Goal: Information Seeking & Learning: Learn about a topic

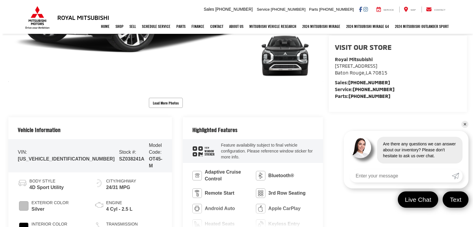
scroll to position [148, 0]
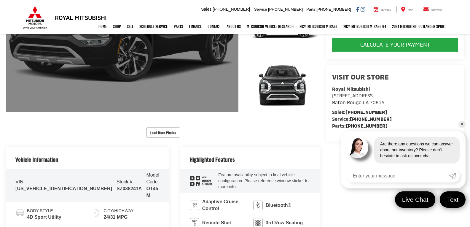
click at [147, 80] on link "Expand Photo 0" at bounding box center [122, 24] width 233 height 176
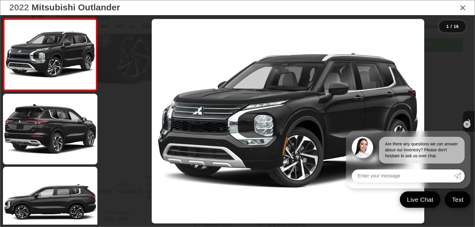
click at [241, 113] on img "2022 Mitsubishi Outlander SEL 0" at bounding box center [288, 121] width 272 height 204
click at [468, 124] on link "✕" at bounding box center [466, 124] width 7 height 7
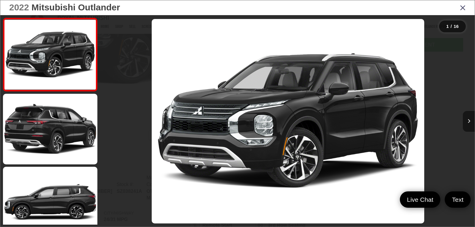
click at [468, 122] on icon "Next image" at bounding box center [468, 121] width 3 height 4
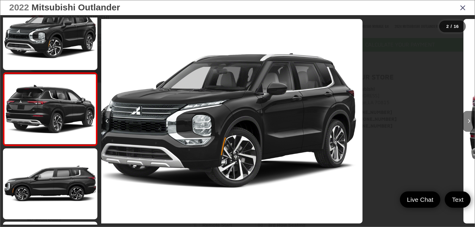
scroll to position [24, 0]
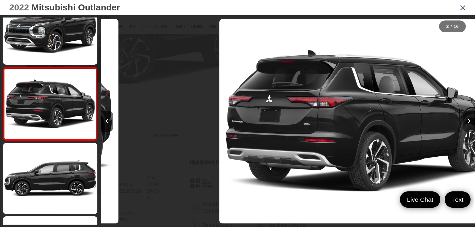
click at [468, 122] on icon "Next image" at bounding box center [468, 121] width 3 height 4
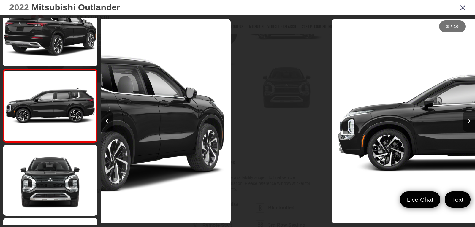
scroll to position [97, 0]
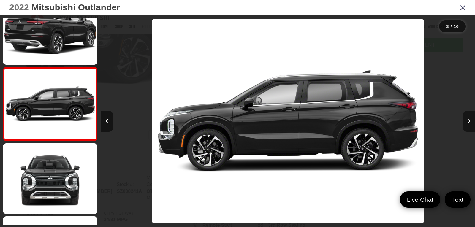
click at [468, 122] on icon "Next image" at bounding box center [468, 121] width 3 height 4
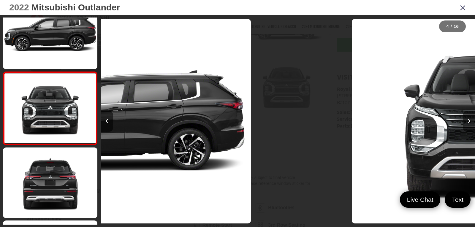
scroll to position [170, 0]
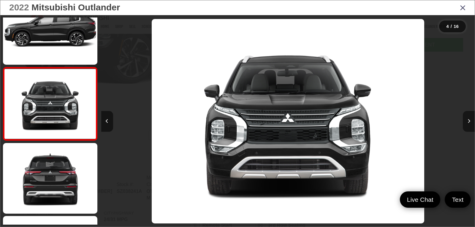
click at [468, 122] on icon "Next image" at bounding box center [468, 121] width 3 height 4
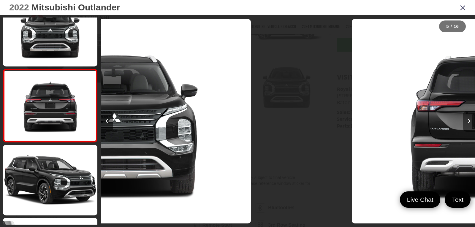
scroll to position [243, 0]
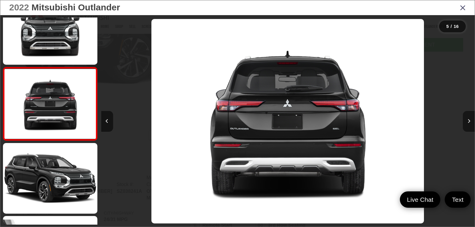
click at [468, 122] on icon "Next image" at bounding box center [468, 121] width 3 height 4
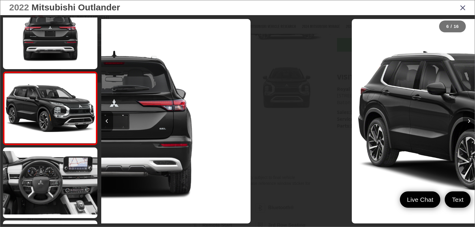
scroll to position [316, 0]
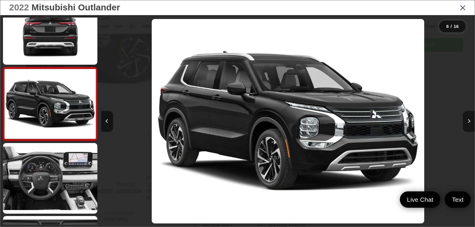
click at [468, 122] on icon "Next image" at bounding box center [468, 121] width 3 height 4
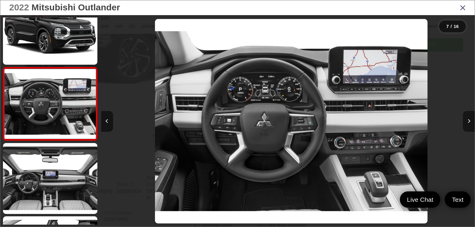
scroll to position [0, 2239]
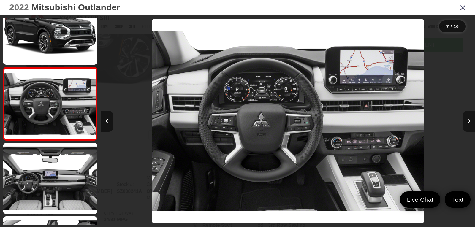
click at [468, 122] on icon "Next image" at bounding box center [468, 121] width 3 height 4
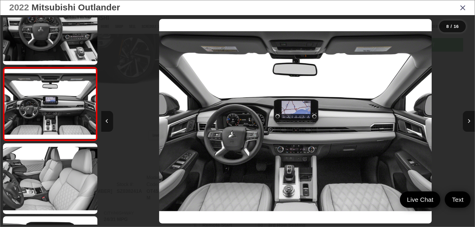
scroll to position [0, 2613]
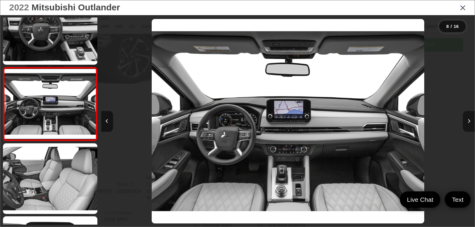
click at [468, 122] on icon "Next image" at bounding box center [468, 121] width 3 height 4
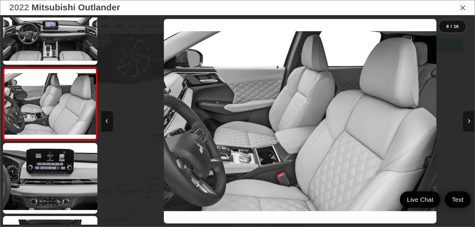
scroll to position [0, 2986]
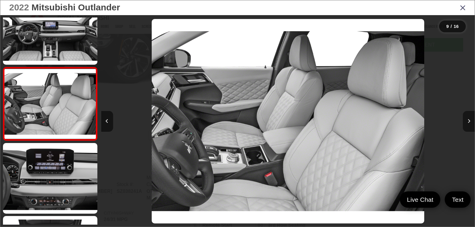
click at [465, 123] on button "Next image" at bounding box center [468, 121] width 12 height 21
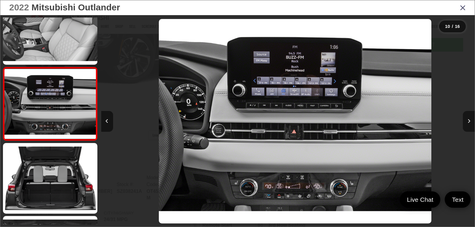
scroll to position [0, 3360]
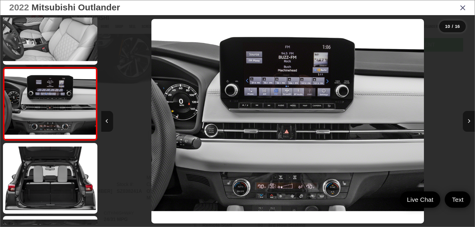
click at [465, 123] on button "Next image" at bounding box center [468, 121] width 12 height 21
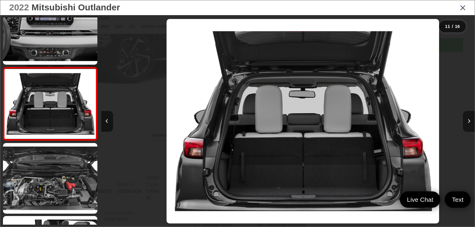
scroll to position [0, 3733]
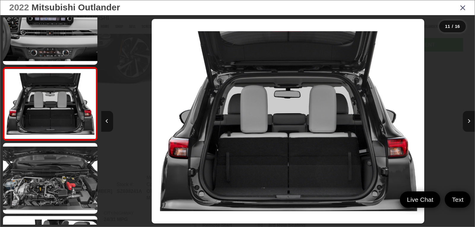
click at [465, 123] on button "Next image" at bounding box center [468, 121] width 12 height 21
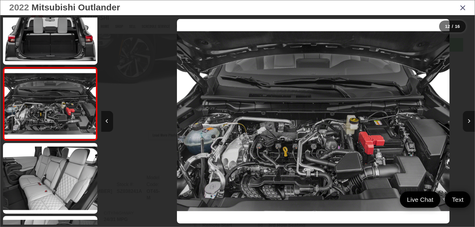
scroll to position [0, 4106]
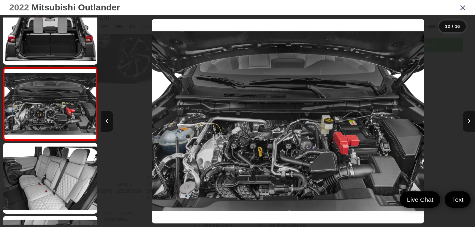
click at [465, 123] on button "Next image" at bounding box center [468, 121] width 12 height 21
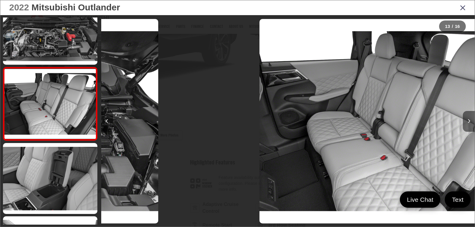
scroll to position [0, 4479]
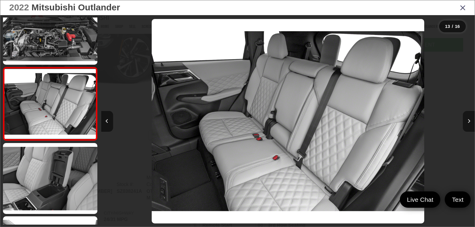
click at [465, 123] on button "Next image" at bounding box center [468, 121] width 12 height 21
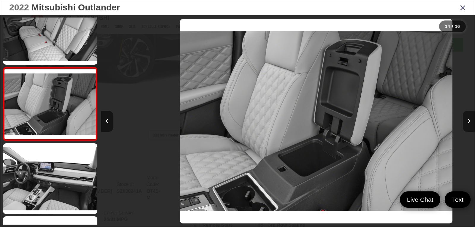
scroll to position [0, 4852]
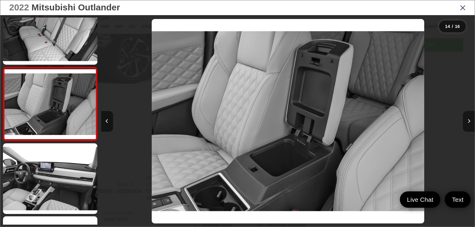
click at [465, 123] on button "Next image" at bounding box center [468, 121] width 12 height 21
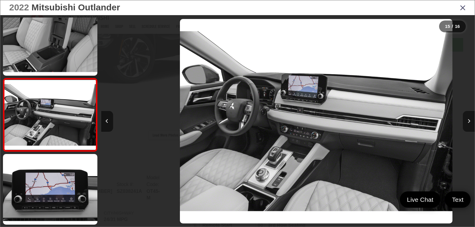
scroll to position [0, 5226]
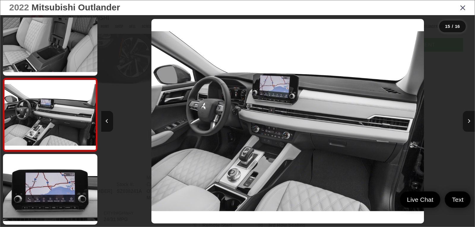
click at [465, 123] on button "Next image" at bounding box center [468, 121] width 12 height 21
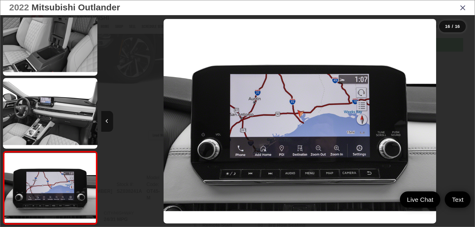
scroll to position [0, 5599]
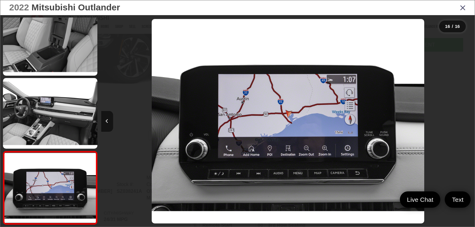
click at [465, 123] on div at bounding box center [427, 121] width 93 height 212
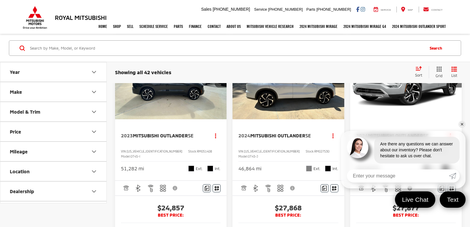
scroll to position [378, 0]
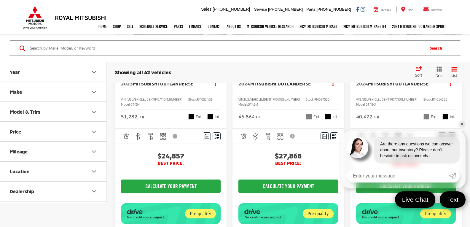
click at [463, 125] on link "✕" at bounding box center [462, 124] width 7 height 7
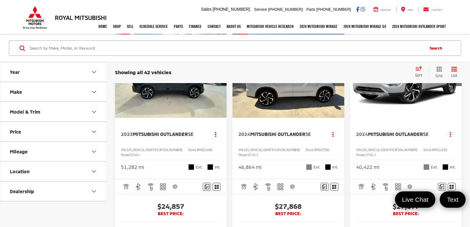
scroll to position [319, 0]
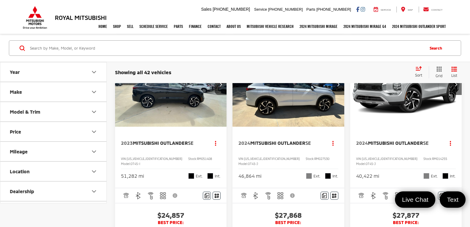
click at [170, 111] on img "2023 Mitsubishi Outlander SE 0" at bounding box center [171, 85] width 112 height 84
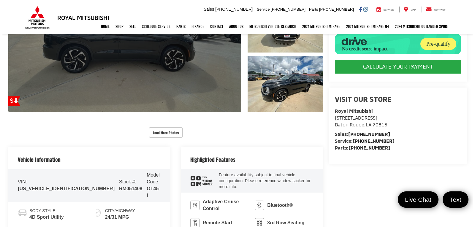
scroll to position [59, 0]
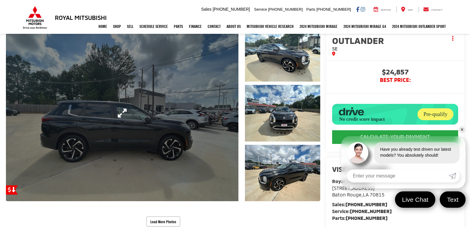
click at [217, 117] on link "Expand Photo 0" at bounding box center [122, 113] width 233 height 176
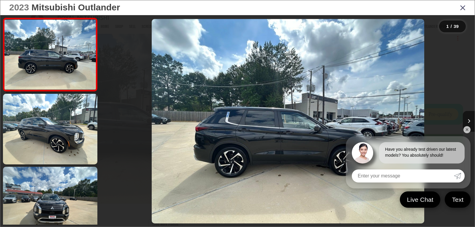
click at [465, 129] on link "✕" at bounding box center [466, 129] width 7 height 7
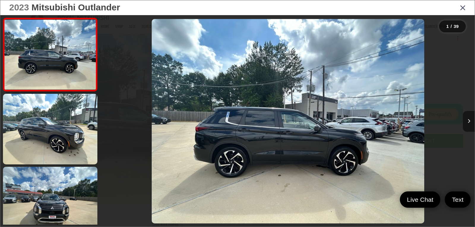
click at [469, 123] on icon "Next image" at bounding box center [468, 121] width 3 height 4
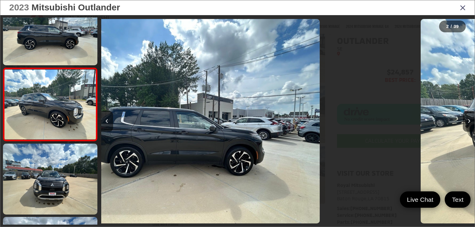
scroll to position [24, 0]
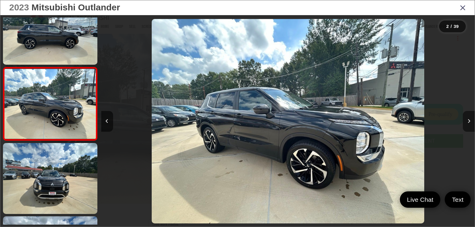
click at [469, 123] on icon "Next image" at bounding box center [468, 121] width 3 height 4
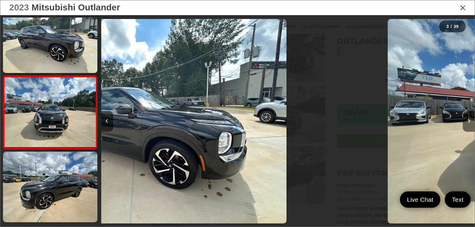
scroll to position [97, 0]
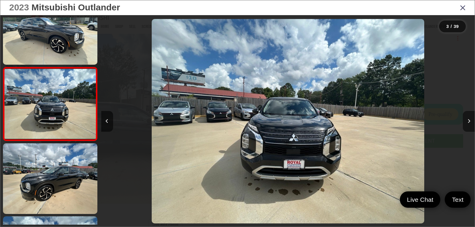
click at [469, 123] on icon "Next image" at bounding box center [468, 121] width 3 height 4
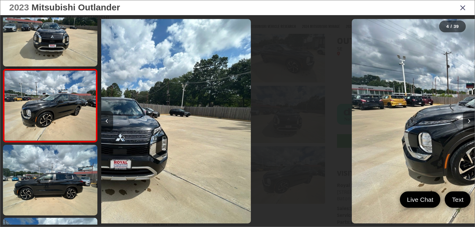
scroll to position [170, 0]
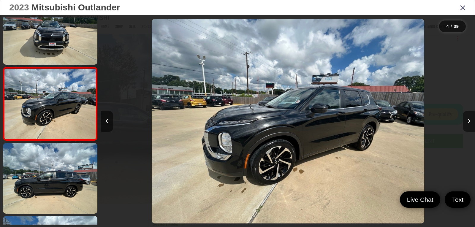
click at [469, 123] on icon "Next image" at bounding box center [468, 121] width 3 height 4
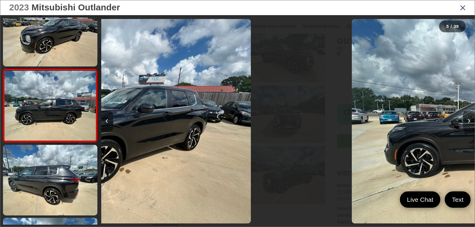
scroll to position [243, 0]
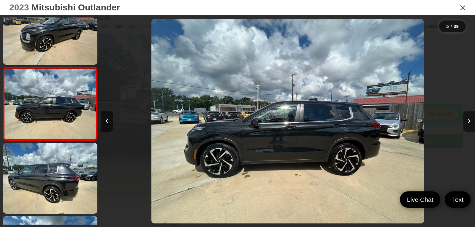
click at [469, 123] on icon "Next image" at bounding box center [468, 121] width 3 height 4
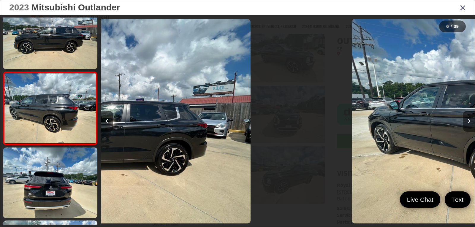
scroll to position [316, 0]
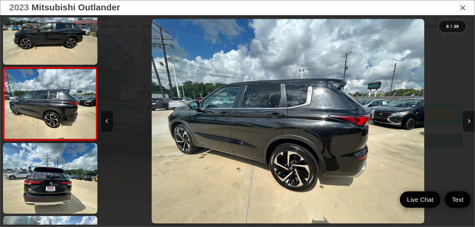
click at [469, 123] on icon "Next image" at bounding box center [468, 121] width 3 height 4
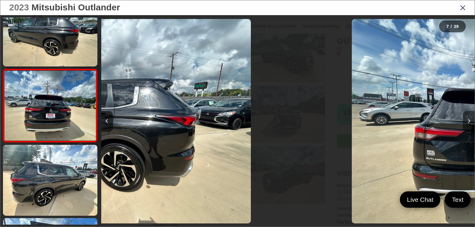
scroll to position [389, 0]
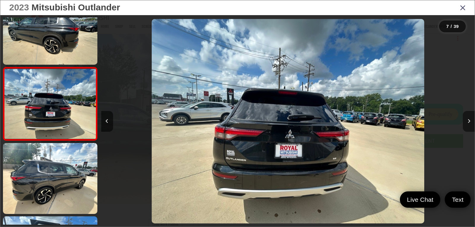
click at [469, 123] on icon "Next image" at bounding box center [468, 121] width 3 height 4
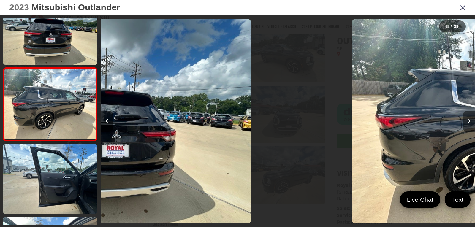
scroll to position [462, 0]
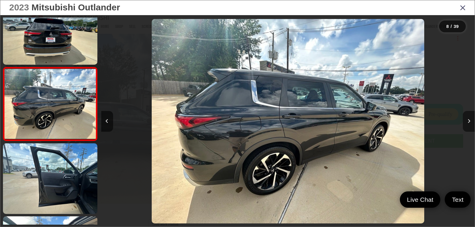
click at [469, 123] on icon "Next image" at bounding box center [468, 121] width 3 height 4
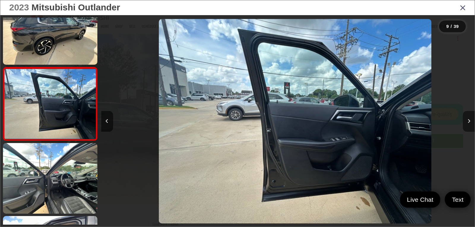
scroll to position [0, 2986]
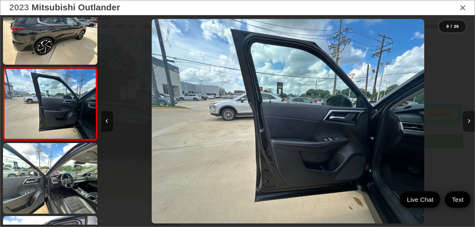
click at [469, 123] on icon "Next image" at bounding box center [468, 121] width 3 height 4
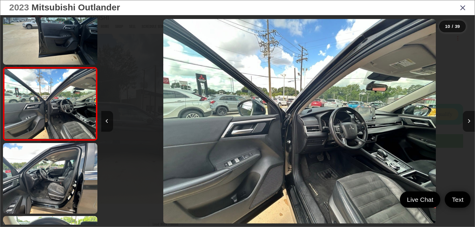
scroll to position [0, 3360]
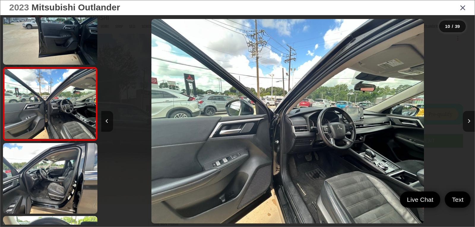
click at [469, 123] on icon "Next image" at bounding box center [468, 121] width 3 height 4
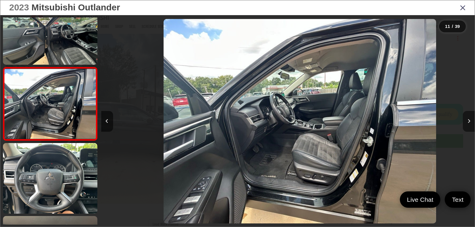
scroll to position [0, 0]
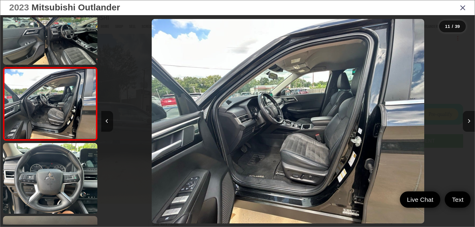
click at [469, 123] on icon "Next image" at bounding box center [468, 121] width 3 height 4
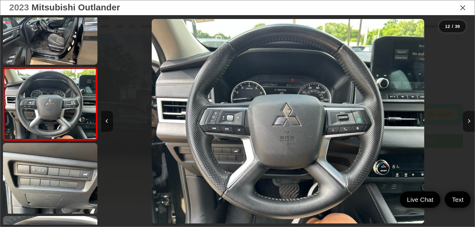
click at [469, 123] on icon "Next image" at bounding box center [468, 121] width 3 height 4
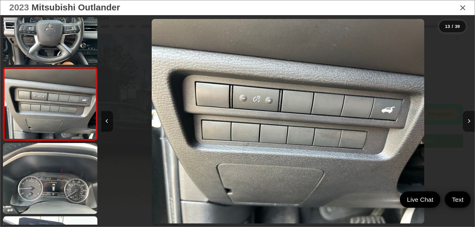
click at [469, 123] on icon "Next image" at bounding box center [468, 121] width 3 height 4
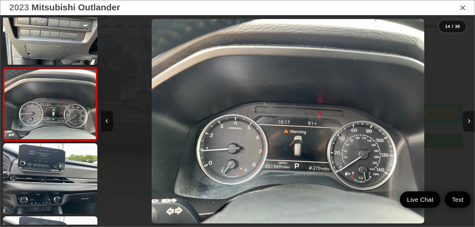
click at [469, 123] on icon "Next image" at bounding box center [468, 121] width 3 height 4
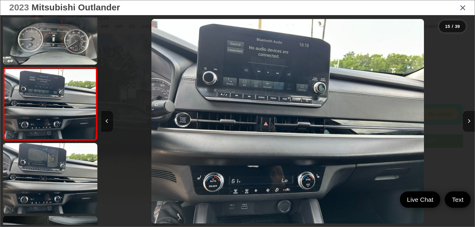
click at [469, 123] on icon "Next image" at bounding box center [468, 121] width 3 height 4
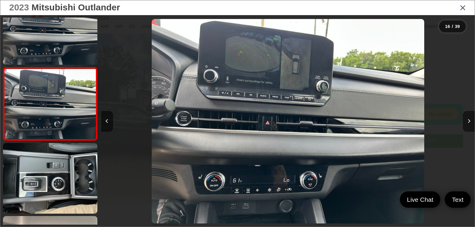
click at [469, 123] on icon "Next image" at bounding box center [468, 121] width 3 height 4
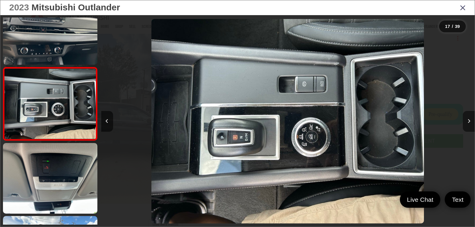
click at [469, 123] on icon "Next image" at bounding box center [468, 121] width 3 height 4
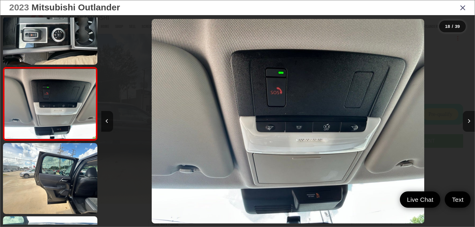
click at [469, 123] on icon "Next image" at bounding box center [468, 121] width 3 height 4
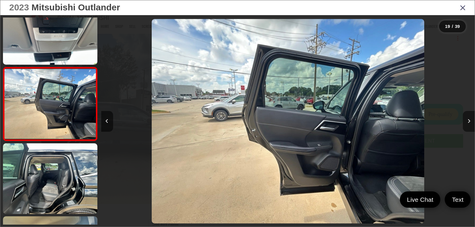
click at [469, 123] on icon "Next image" at bounding box center [468, 121] width 3 height 4
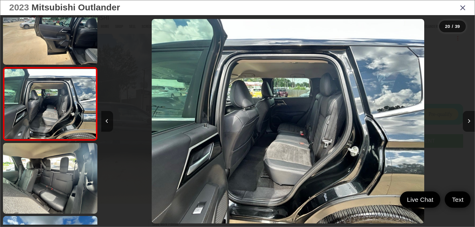
click at [469, 123] on icon "Next image" at bounding box center [468, 121] width 3 height 4
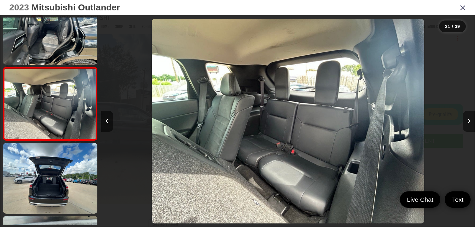
click at [469, 123] on icon "Next image" at bounding box center [468, 121] width 3 height 4
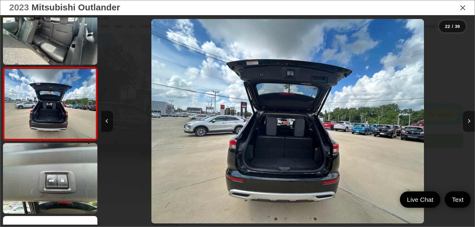
click at [469, 121] on icon "Next image" at bounding box center [468, 121] width 3 height 4
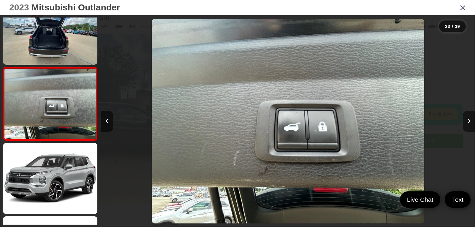
click at [469, 121] on icon "Next image" at bounding box center [468, 121] width 3 height 4
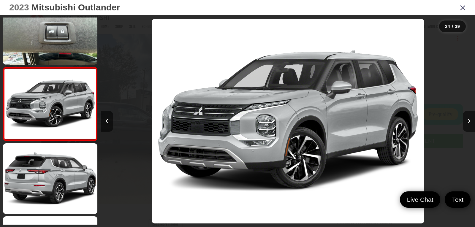
click at [461, 9] on icon "Close gallery" at bounding box center [462, 8] width 6 height 8
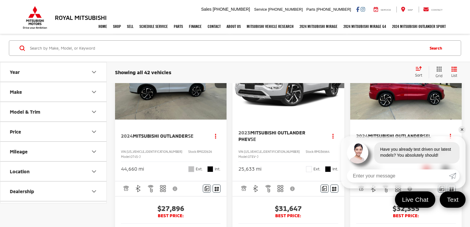
scroll to position [593, 0]
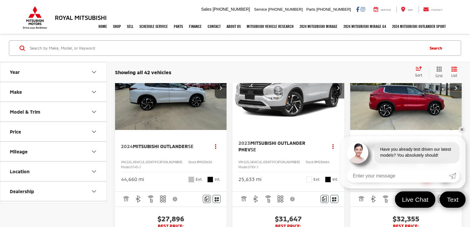
drag, startPoint x: 461, startPoint y: 128, endPoint x: 458, endPoint y: 131, distance: 4.1
click at [461, 128] on link "✕" at bounding box center [462, 129] width 7 height 7
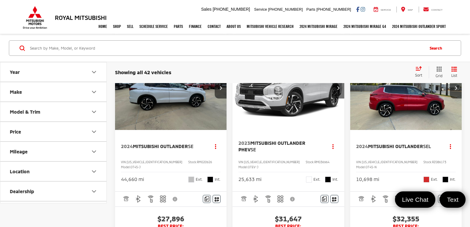
click at [401, 129] on img "2024 Mitsubishi Outlander SEL 0" at bounding box center [406, 88] width 112 height 85
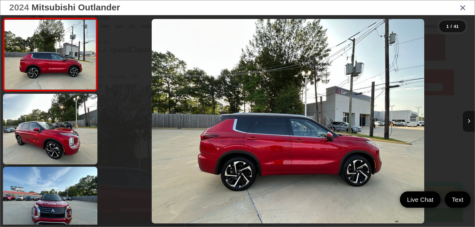
click at [253, 143] on img "2024 Mitsubishi Outlander SEL 0" at bounding box center [288, 121] width 272 height 204
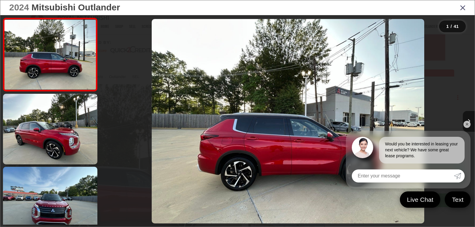
click at [466, 123] on link "✕" at bounding box center [466, 124] width 7 height 7
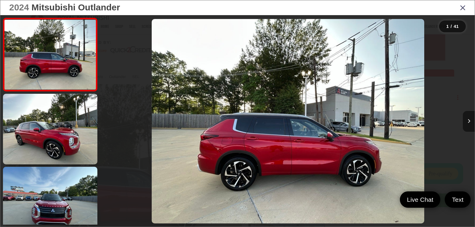
click at [468, 122] on icon "Next image" at bounding box center [468, 121] width 3 height 4
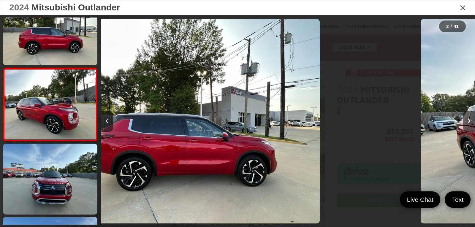
scroll to position [24, 0]
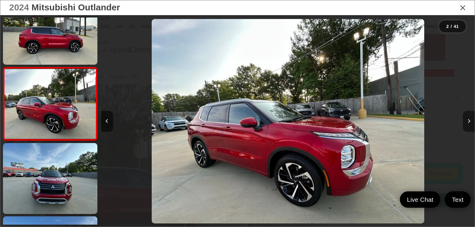
click at [468, 122] on icon "Next image" at bounding box center [468, 121] width 3 height 4
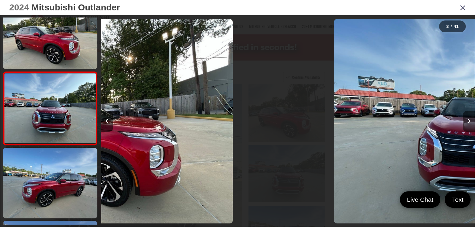
scroll to position [97, 0]
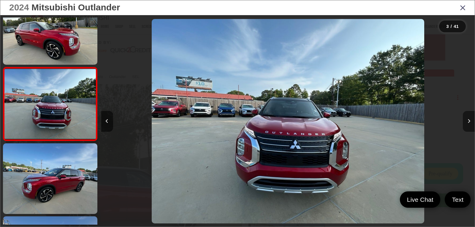
click at [468, 122] on icon "Next image" at bounding box center [468, 121] width 3 height 4
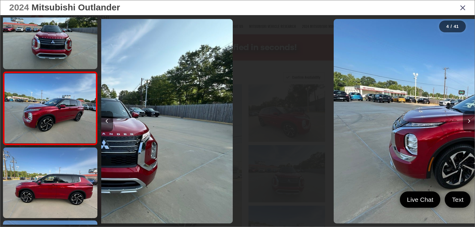
scroll to position [170, 0]
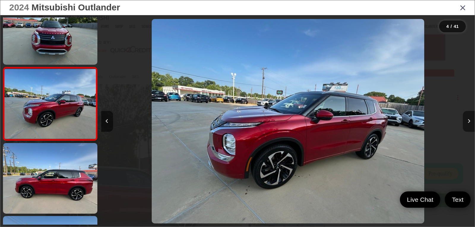
click at [468, 122] on icon "Next image" at bounding box center [468, 121] width 3 height 4
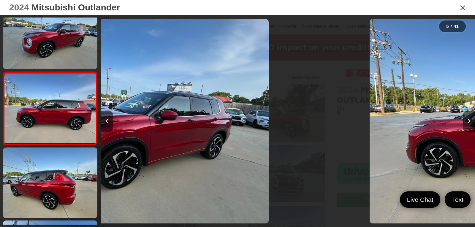
scroll to position [243, 0]
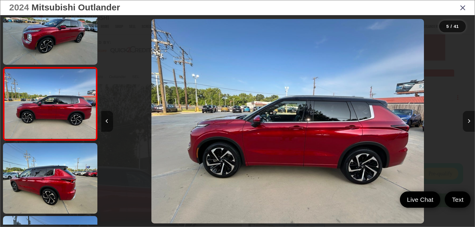
click at [468, 122] on icon "Next image" at bounding box center [468, 121] width 3 height 4
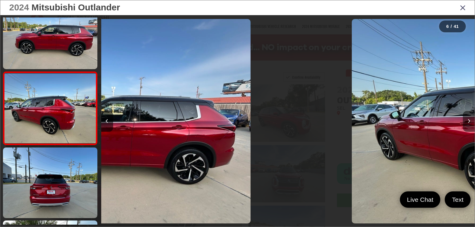
scroll to position [316, 0]
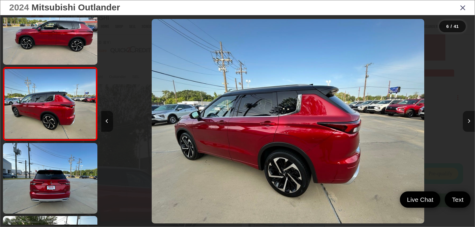
click at [468, 122] on icon "Next image" at bounding box center [468, 121] width 3 height 4
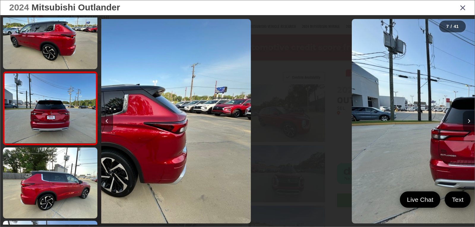
scroll to position [389, 0]
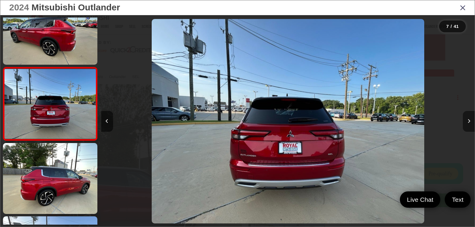
click at [468, 122] on icon "Next image" at bounding box center [468, 121] width 3 height 4
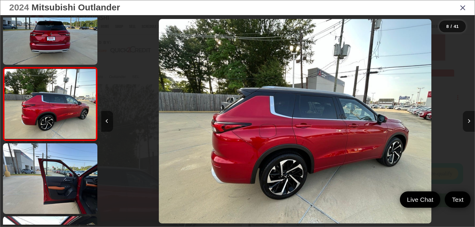
scroll to position [0, 2613]
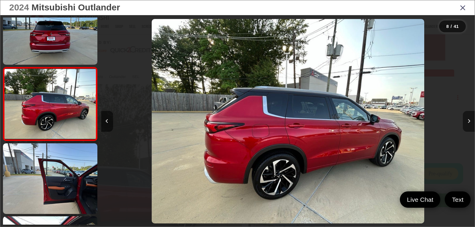
click at [468, 122] on icon "Next image" at bounding box center [468, 121] width 3 height 4
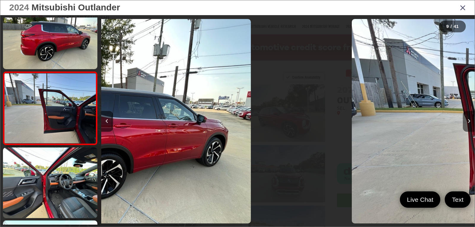
scroll to position [535, 0]
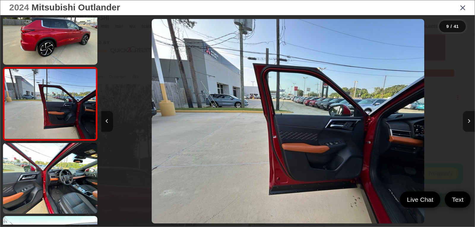
click at [468, 122] on icon "Next image" at bounding box center [468, 121] width 3 height 4
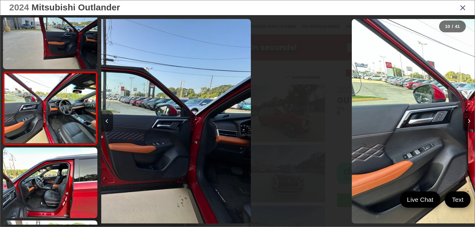
scroll to position [0, 0]
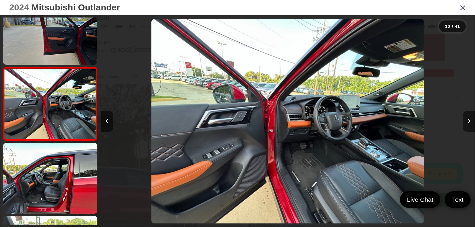
click at [468, 122] on icon "Next image" at bounding box center [468, 121] width 3 height 4
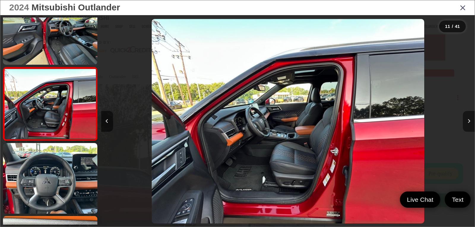
click at [468, 122] on icon "Next image" at bounding box center [468, 121] width 3 height 4
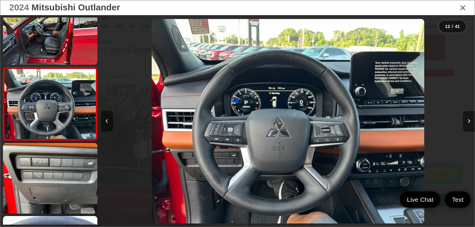
click at [468, 122] on icon "Next image" at bounding box center [468, 121] width 3 height 4
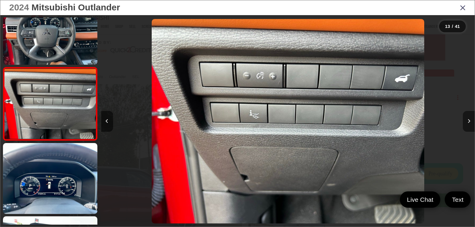
click at [468, 122] on icon "Next image" at bounding box center [468, 121] width 3 height 4
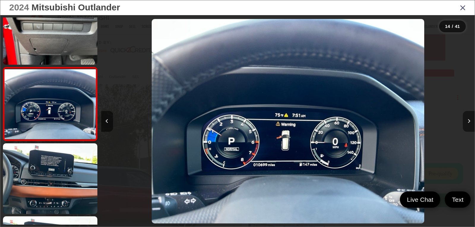
click at [468, 122] on icon "Next image" at bounding box center [468, 121] width 3 height 4
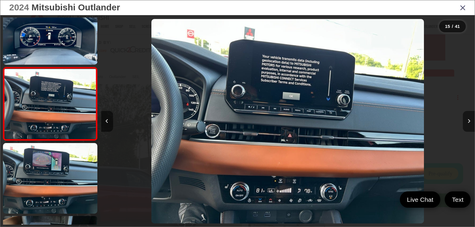
click at [468, 122] on icon "Next image" at bounding box center [468, 121] width 3 height 4
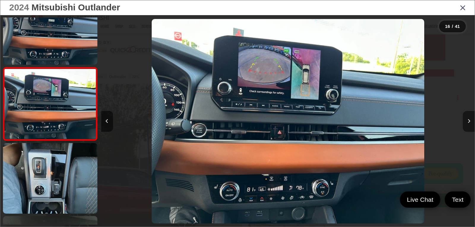
click at [468, 122] on icon "Next image" at bounding box center [468, 121] width 3 height 4
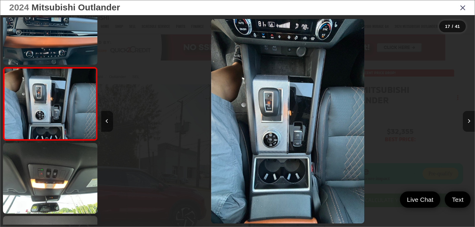
click at [468, 122] on icon "Next image" at bounding box center [468, 121] width 3 height 4
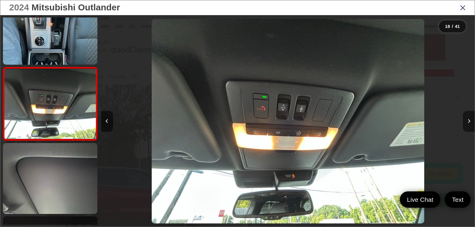
click at [468, 122] on icon "Next image" at bounding box center [468, 121] width 3 height 4
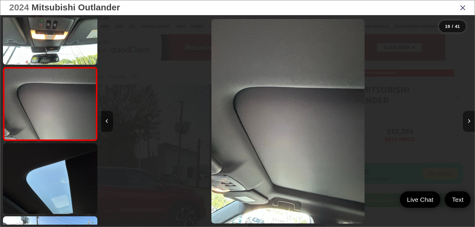
click at [468, 122] on icon "Next image" at bounding box center [468, 121] width 3 height 4
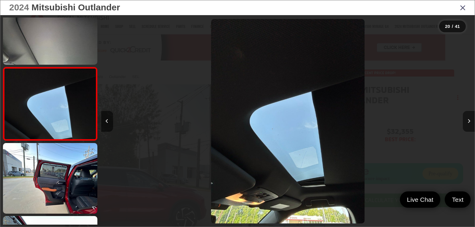
click at [468, 122] on icon "Next image" at bounding box center [468, 121] width 3 height 4
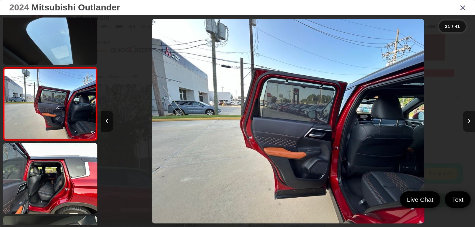
click at [468, 122] on icon "Next image" at bounding box center [468, 121] width 3 height 4
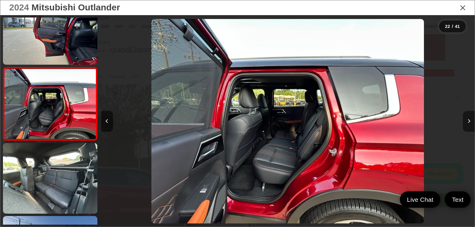
click at [468, 122] on icon "Next image" at bounding box center [468, 121] width 3 height 4
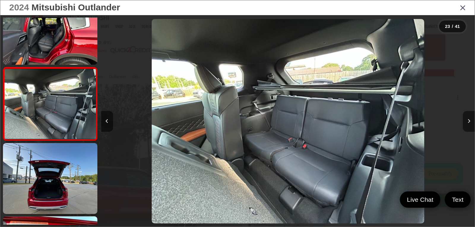
click at [468, 122] on icon "Next image" at bounding box center [468, 121] width 3 height 4
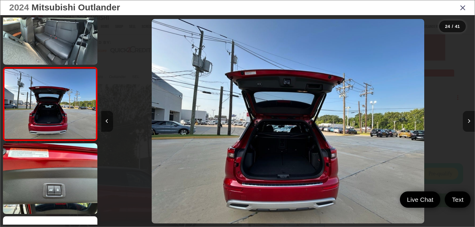
click at [468, 122] on icon "Next image" at bounding box center [468, 121] width 3 height 4
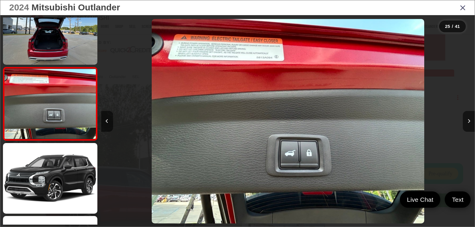
click at [462, 9] on icon "Close gallery" at bounding box center [462, 8] width 6 height 8
